Goal: Transaction & Acquisition: Subscribe to service/newsletter

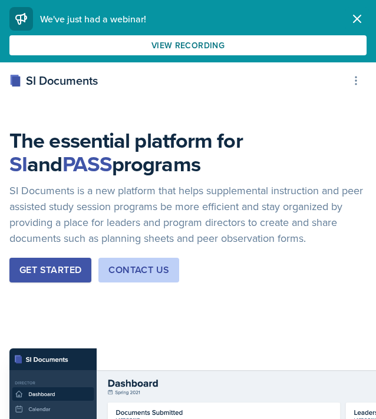
click at [348, 15] on button "Dismiss" at bounding box center [357, 19] width 24 height 24
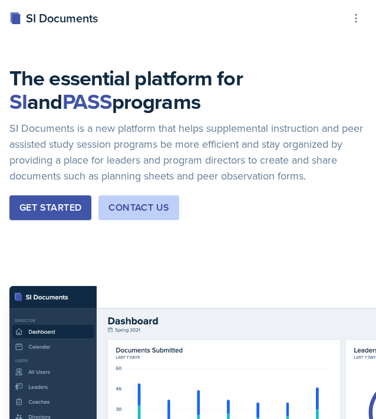
click at [58, 214] on div "Get Started" at bounding box center [50, 208] width 62 height 14
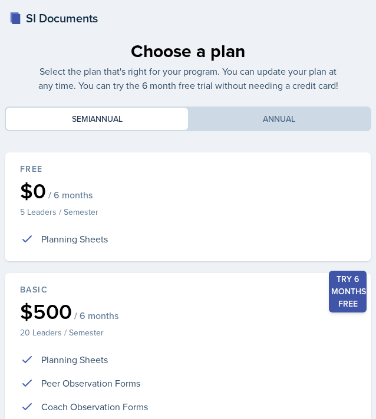
click at [80, 17] on div "SI Documents" at bounding box center [53, 18] width 88 height 18
